Goal: Information Seeking & Learning: Find specific fact

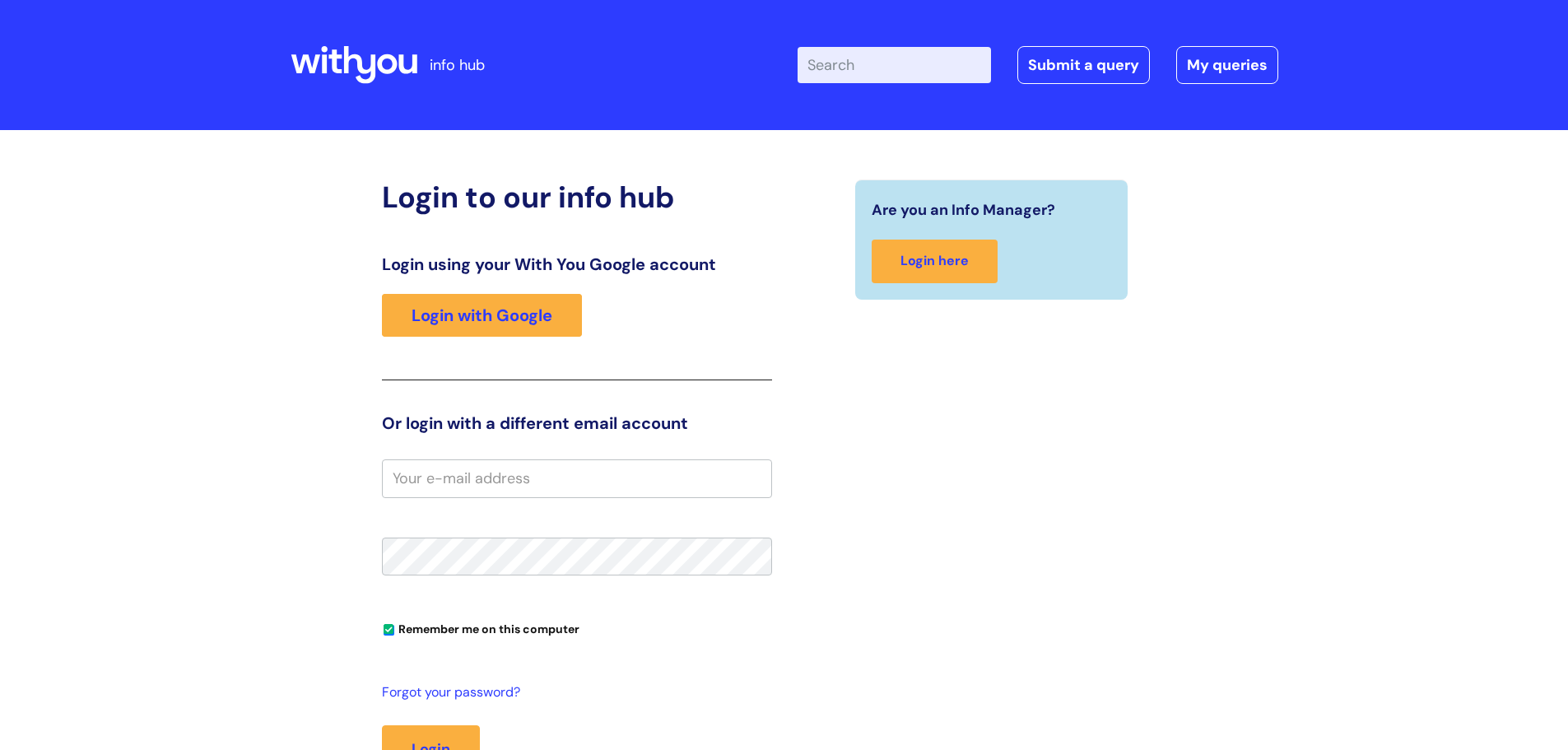
click at [910, 70] on input "Enter your search term here..." at bounding box center [894, 66] width 193 height 37
type input "flu jab"
click button "Search" at bounding box center [0, 0] width 0 height 0
click at [493, 310] on link "Login with Google" at bounding box center [482, 315] width 200 height 42
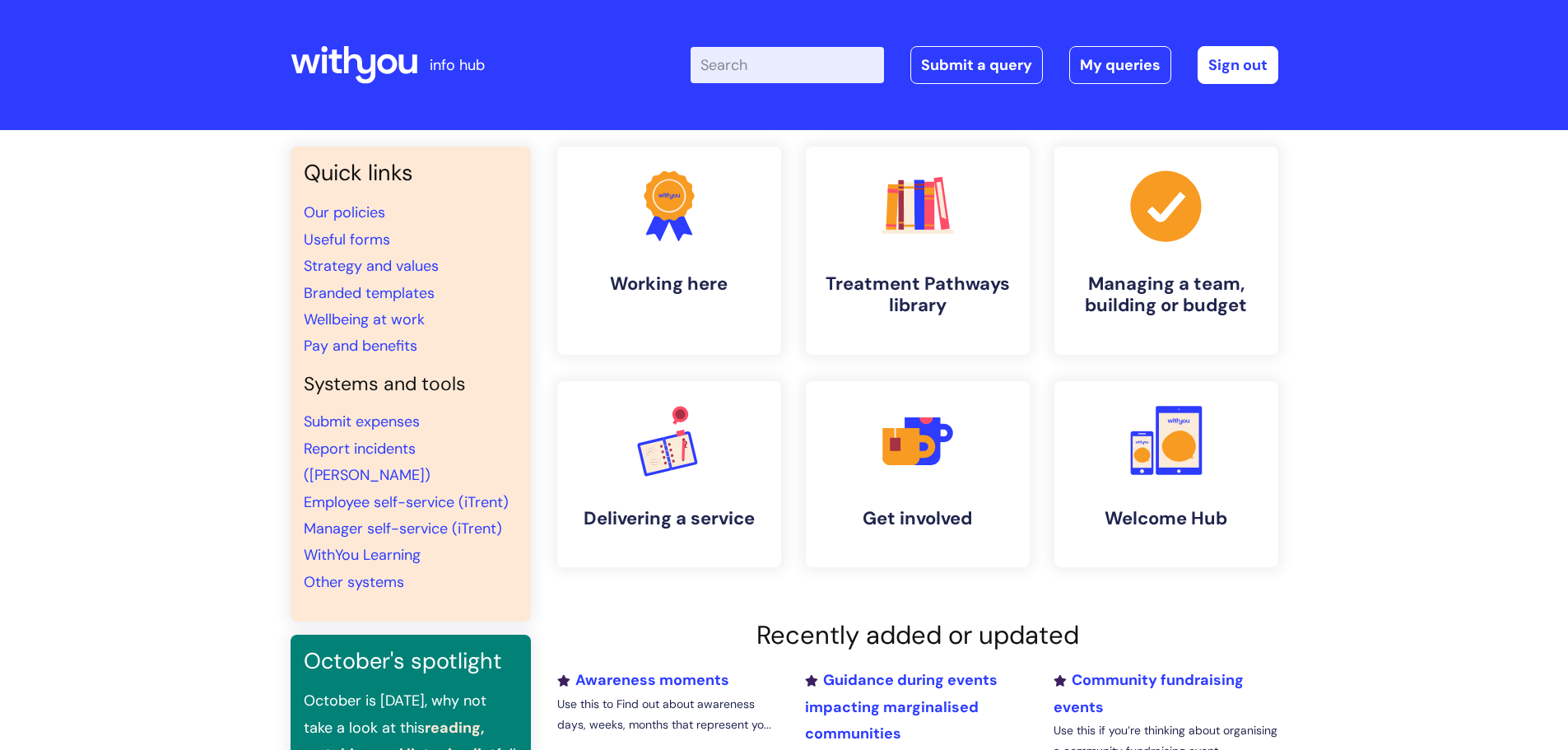
click at [795, 69] on input "Enter your search term here..." at bounding box center [787, 66] width 193 height 37
type input "flu jab"
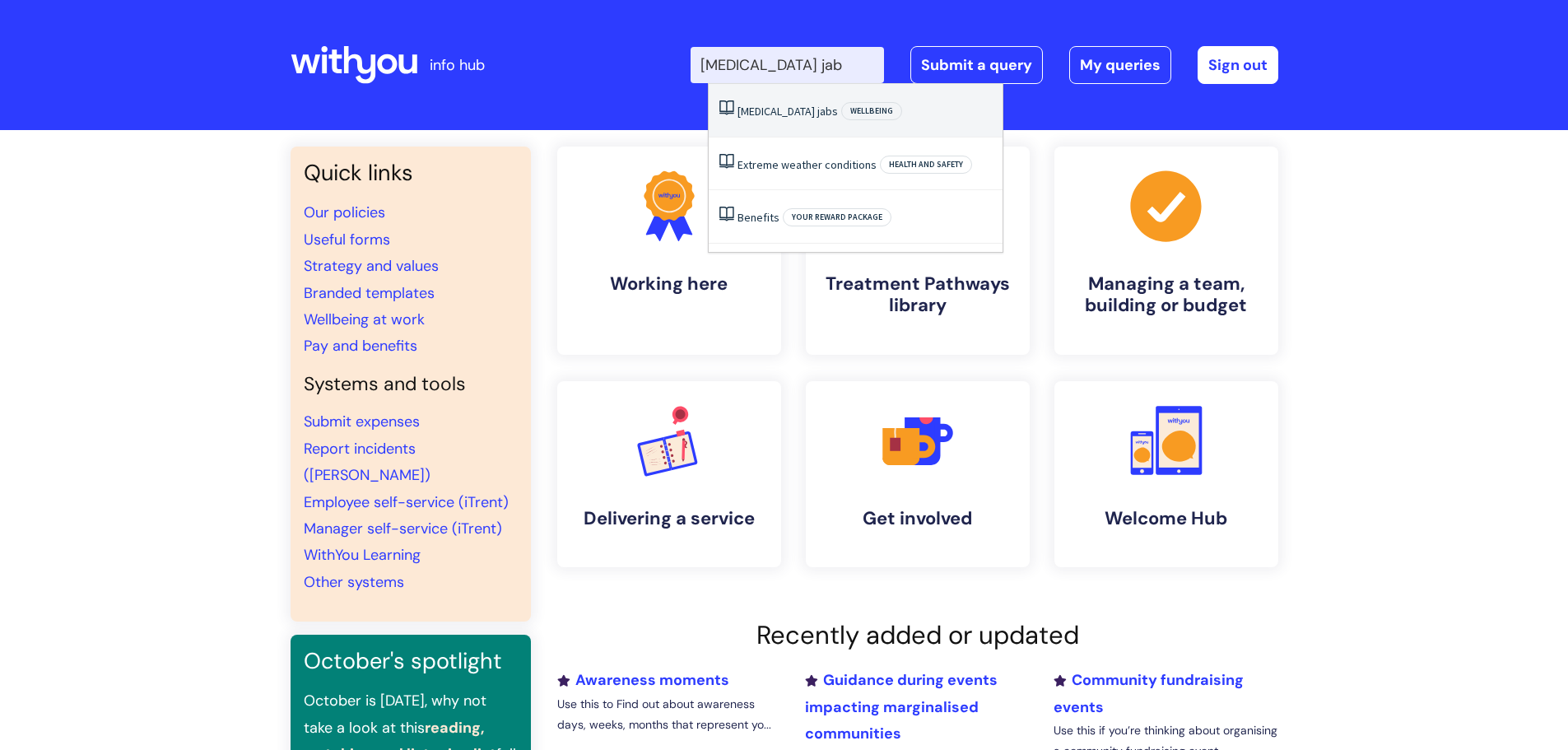
click at [841, 109] on span "Wellbeing" at bounding box center [871, 111] width 61 height 18
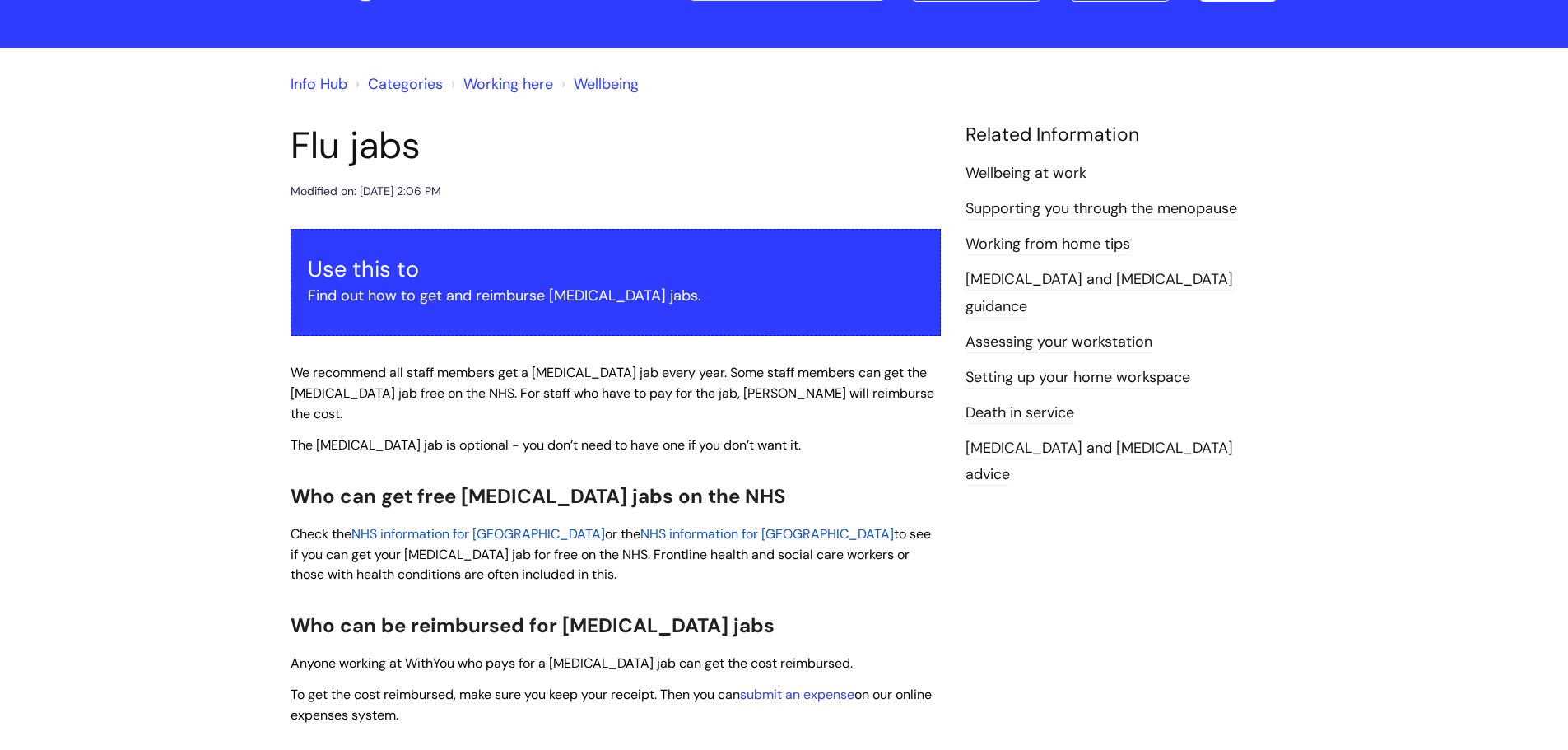
scroll to position [165, 0]
